Goal: Find specific page/section: Find specific page/section

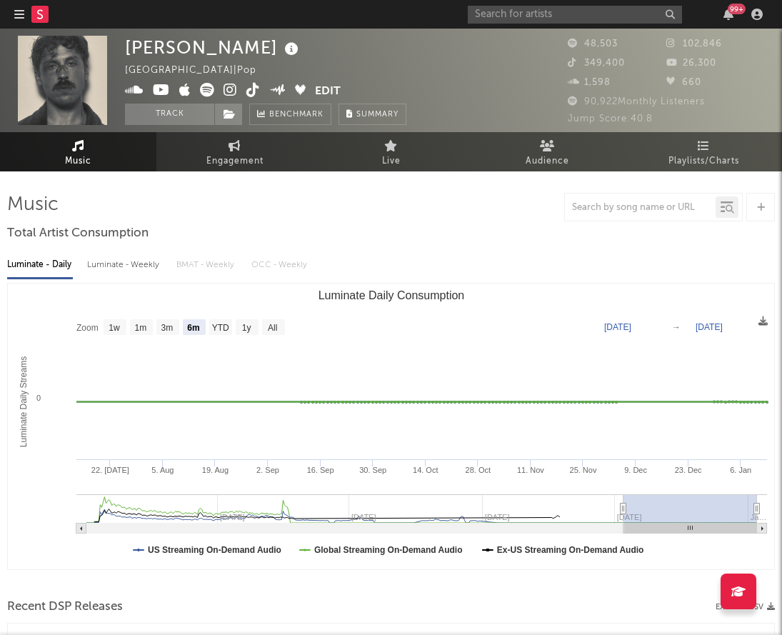
select select "6m"
click at [556, 18] on input "text" at bounding box center [575, 15] width 214 height 18
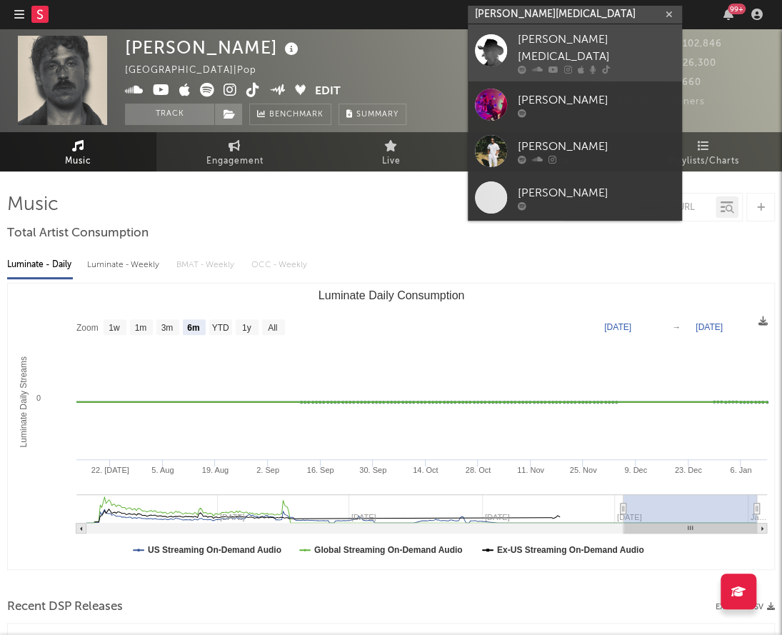
type input "alex amen"
click at [569, 44] on div "[PERSON_NAME][MEDICAL_DATA]" at bounding box center [596, 48] width 157 height 34
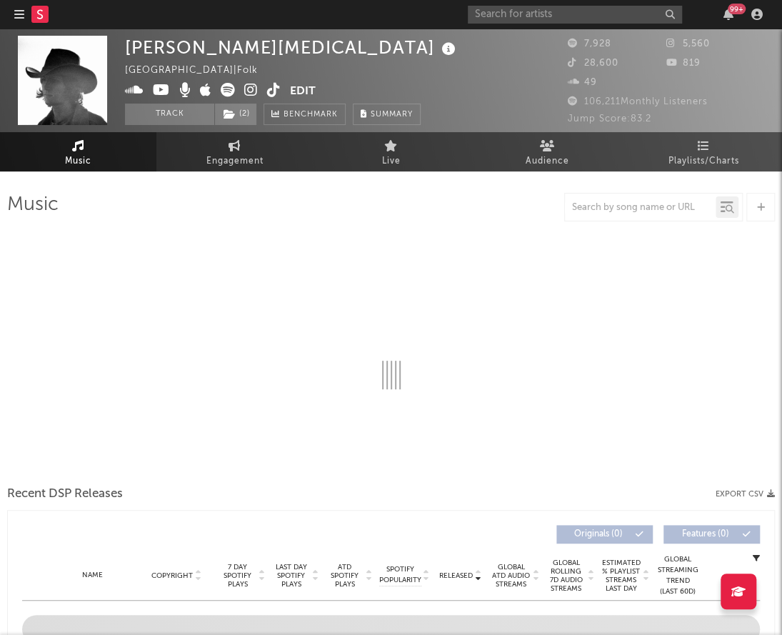
select select "6m"
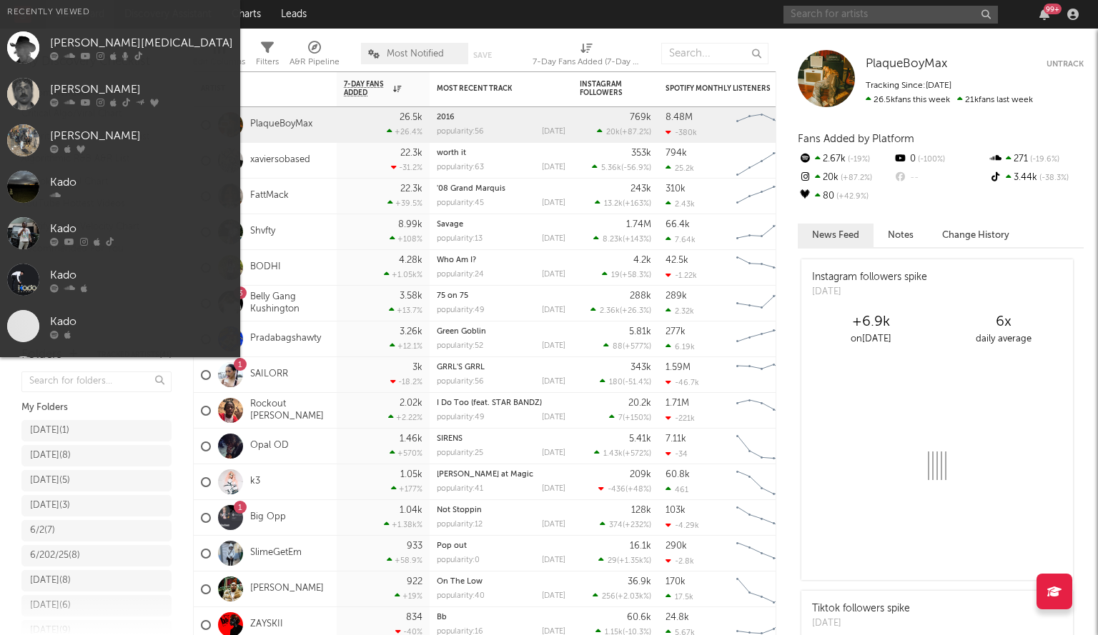
click at [827, 11] on input "text" at bounding box center [890, 15] width 214 height 18
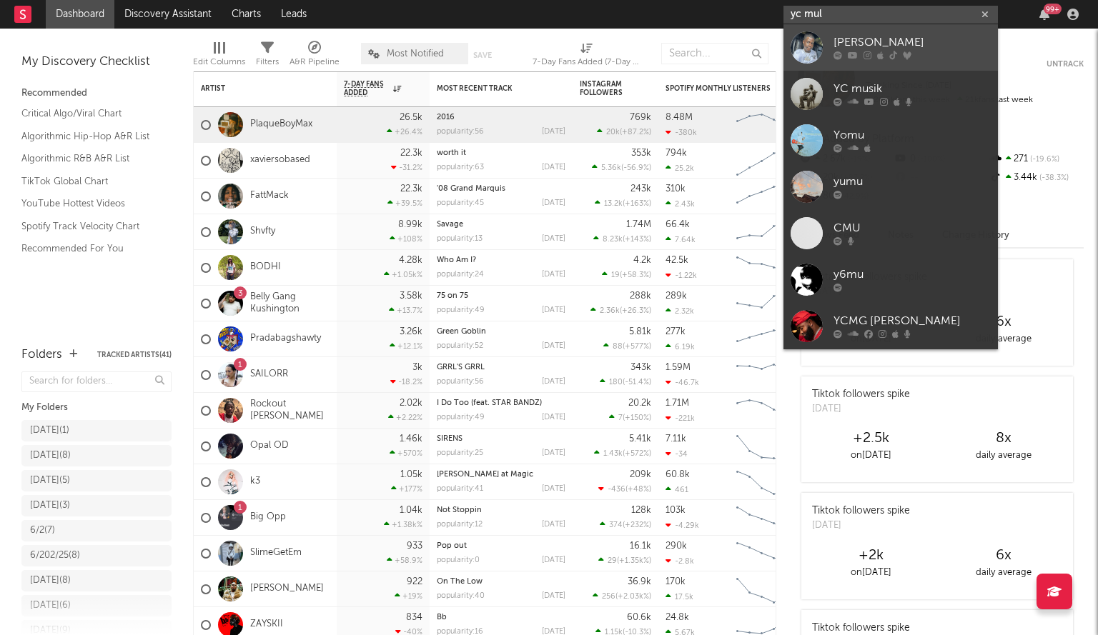
type input "yc mul"
click at [847, 44] on div "[PERSON_NAME]" at bounding box center [911, 42] width 157 height 17
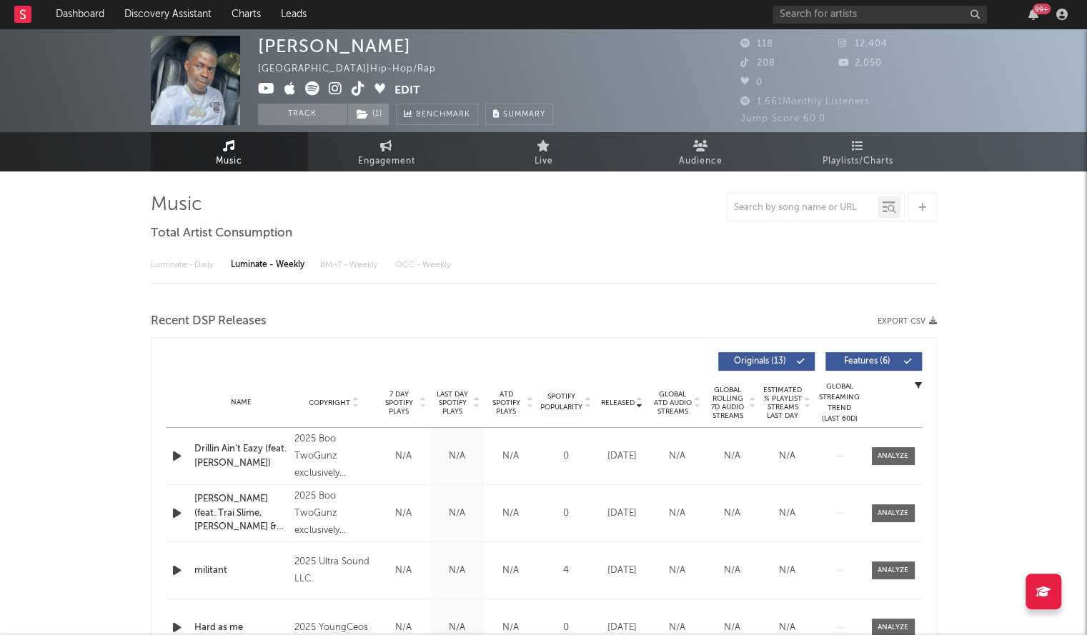
select select "6m"
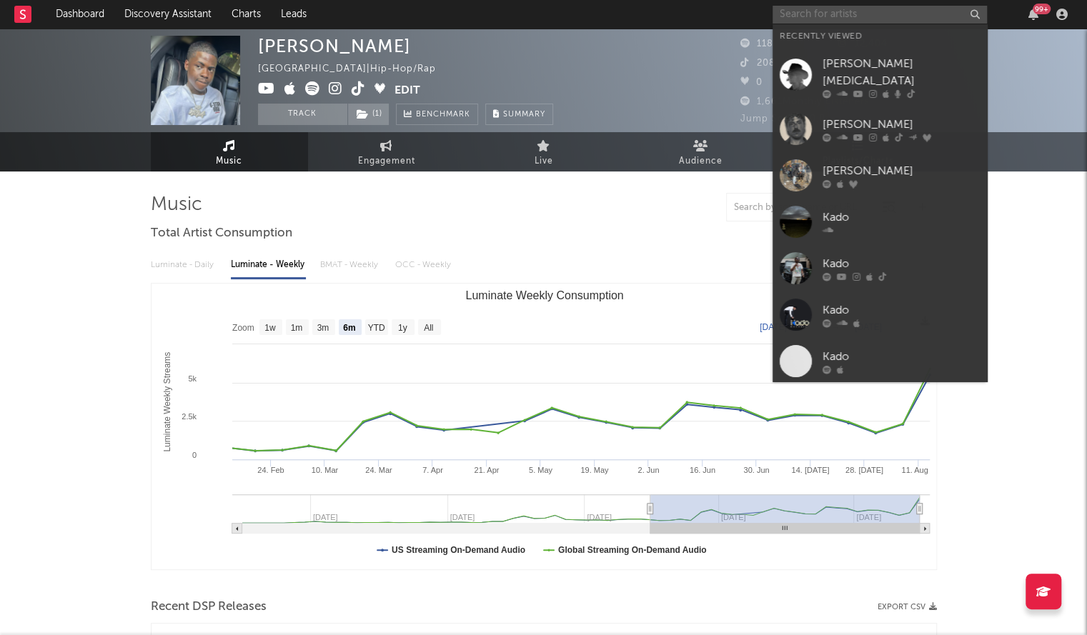
click at [798, 19] on input "text" at bounding box center [879, 15] width 214 height 18
paste input "Slappersonn"
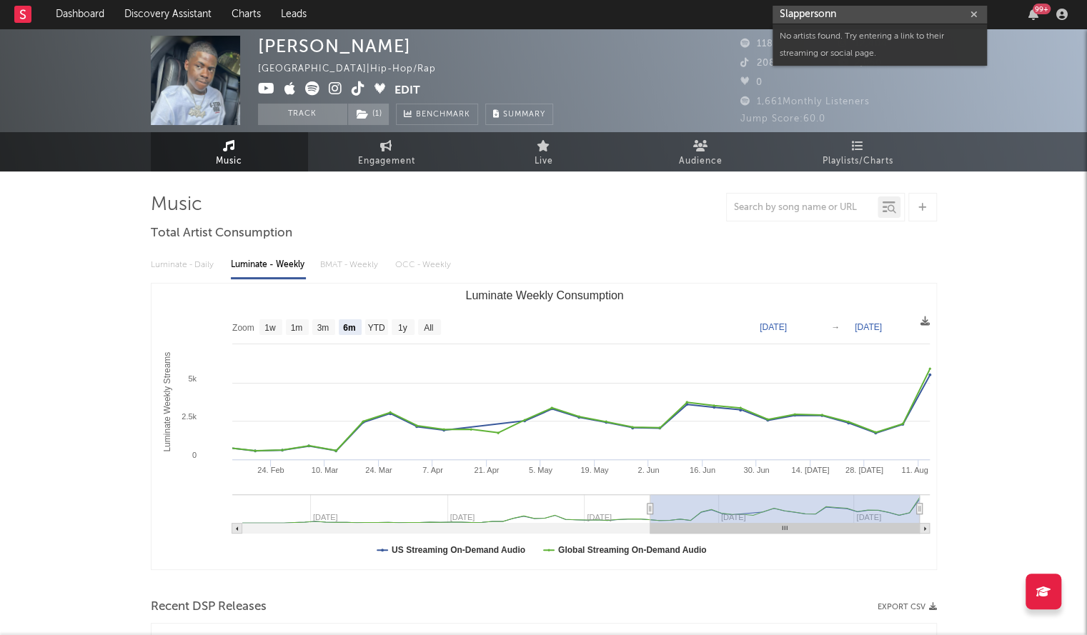
click at [810, 16] on input "Slappersonn" at bounding box center [879, 15] width 214 height 18
paste input "[URL][DOMAIN_NAME]"
type input "[URL][DOMAIN_NAME]"
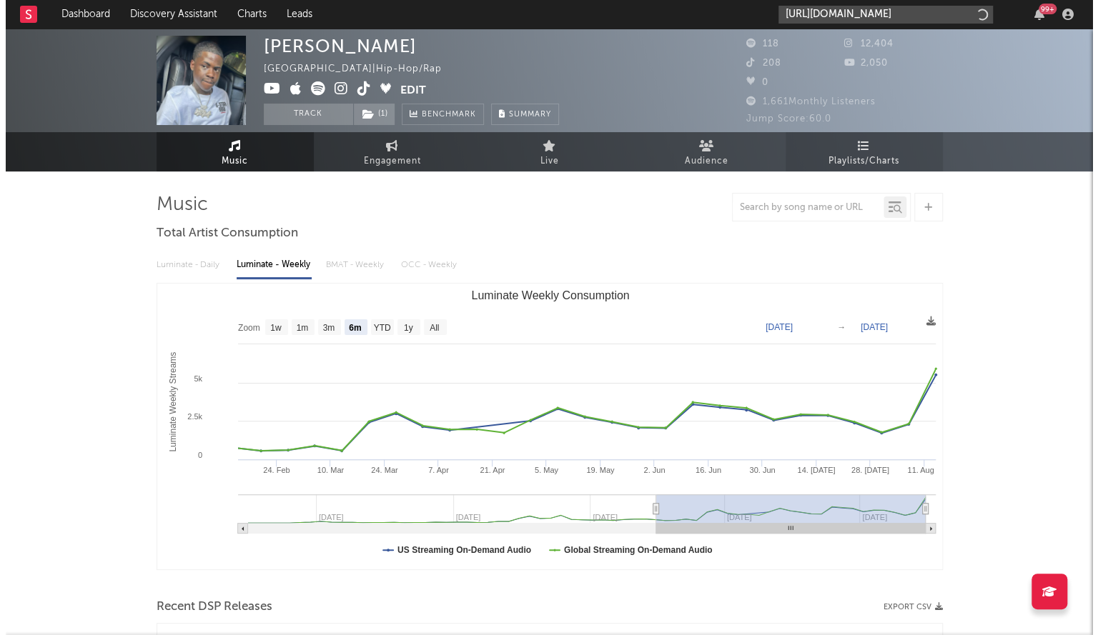
scroll to position [0, 87]
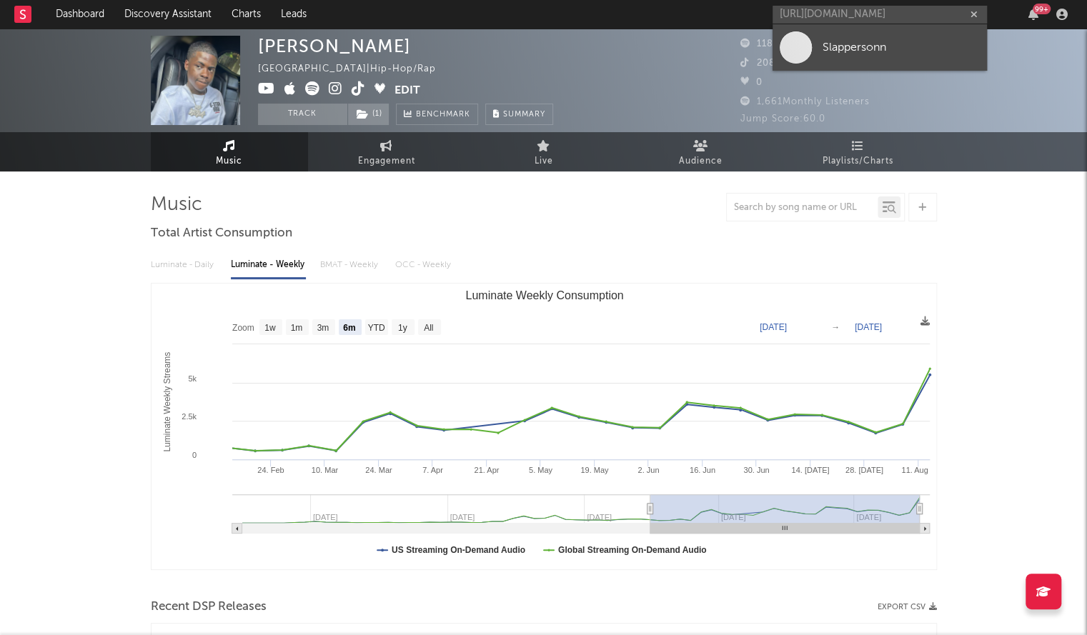
click at [796, 44] on span at bounding box center [796, 47] width 32 height 32
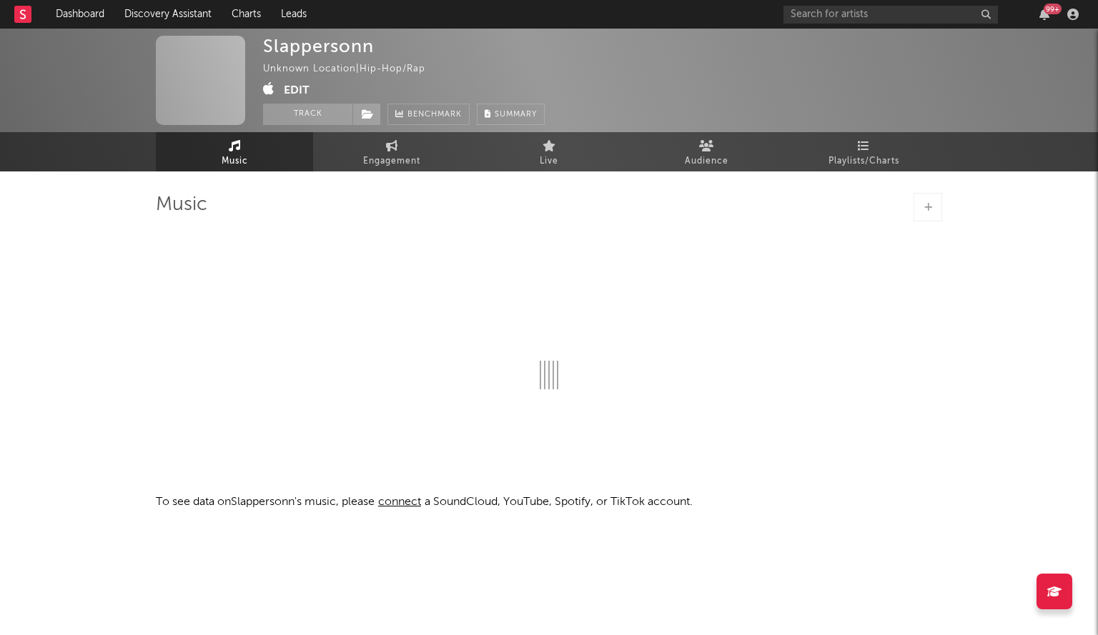
select select "1w"
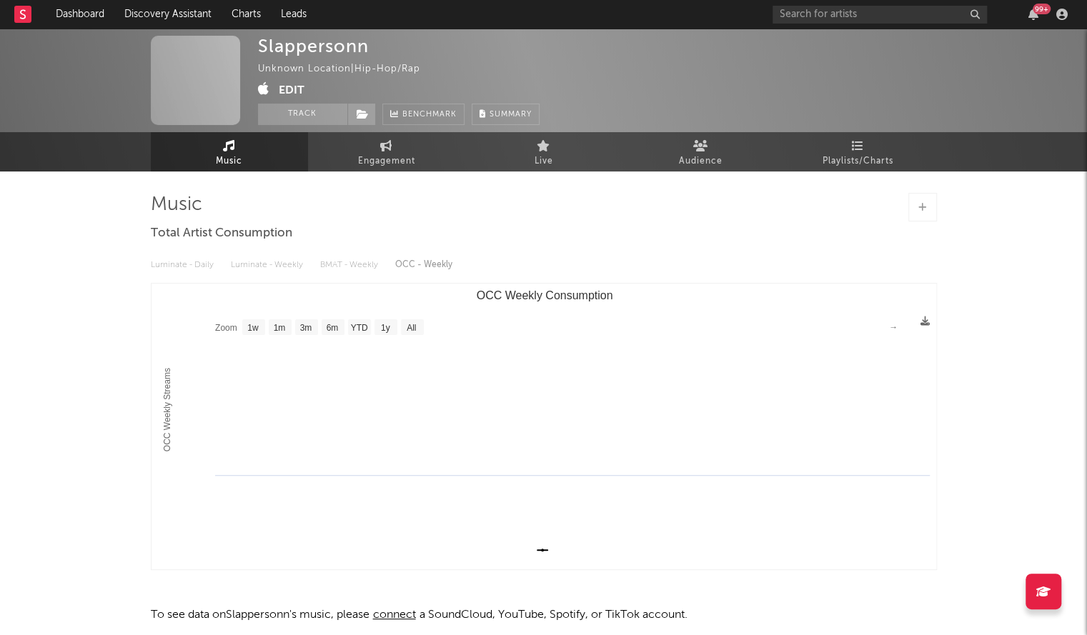
scroll to position [64, 0]
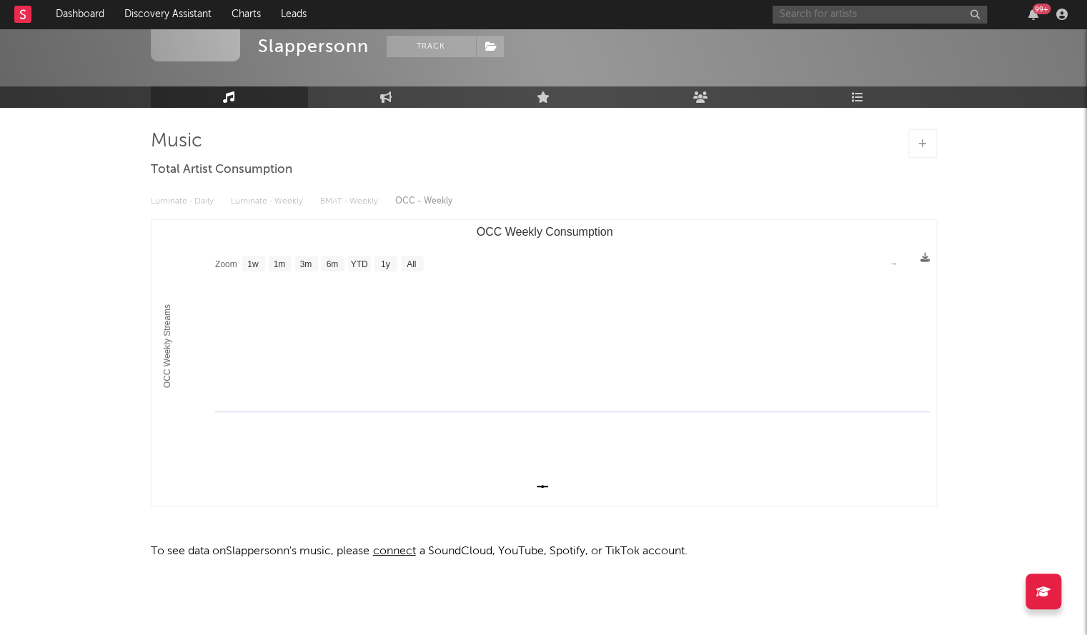
click at [790, 15] on input "text" at bounding box center [879, 15] width 214 height 18
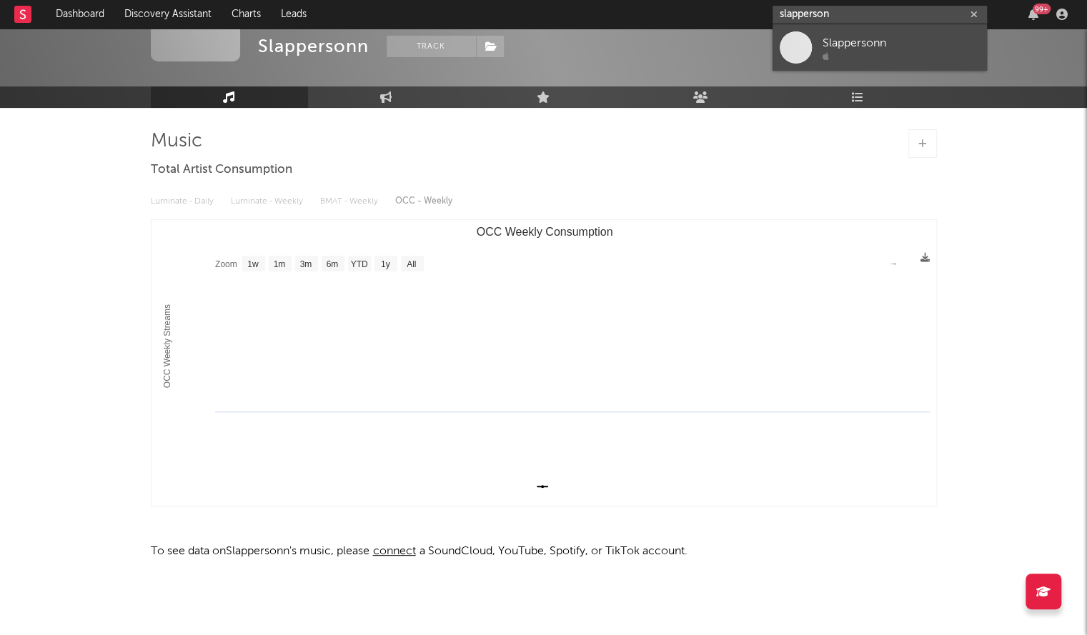
type input "slapperson"
click at [862, 45] on div "Slappersonn" at bounding box center [900, 42] width 157 height 17
